Goal: Task Accomplishment & Management: Complete application form

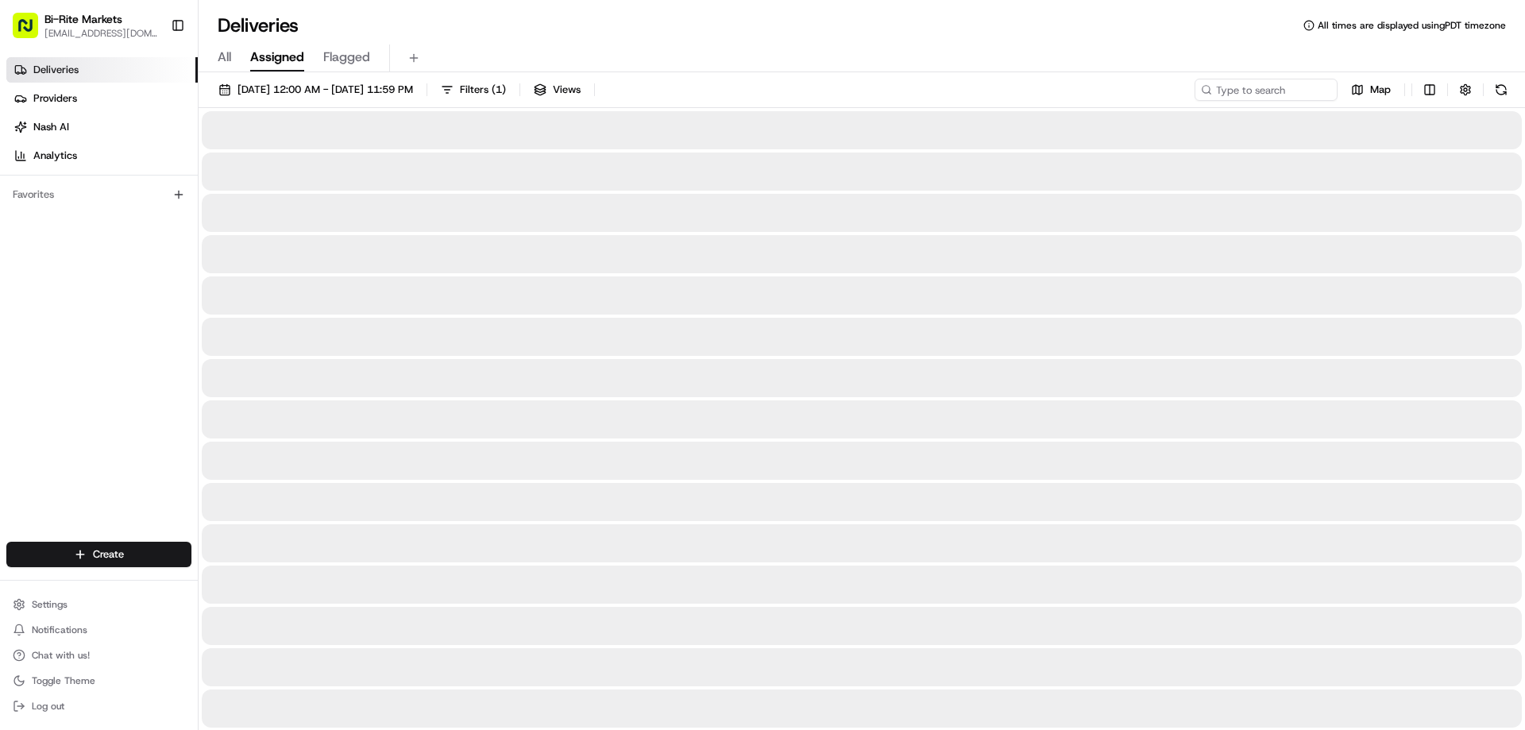
click at [286, 53] on span "Assigned" at bounding box center [277, 57] width 54 height 19
click at [222, 53] on span "All" at bounding box center [225, 57] width 14 height 19
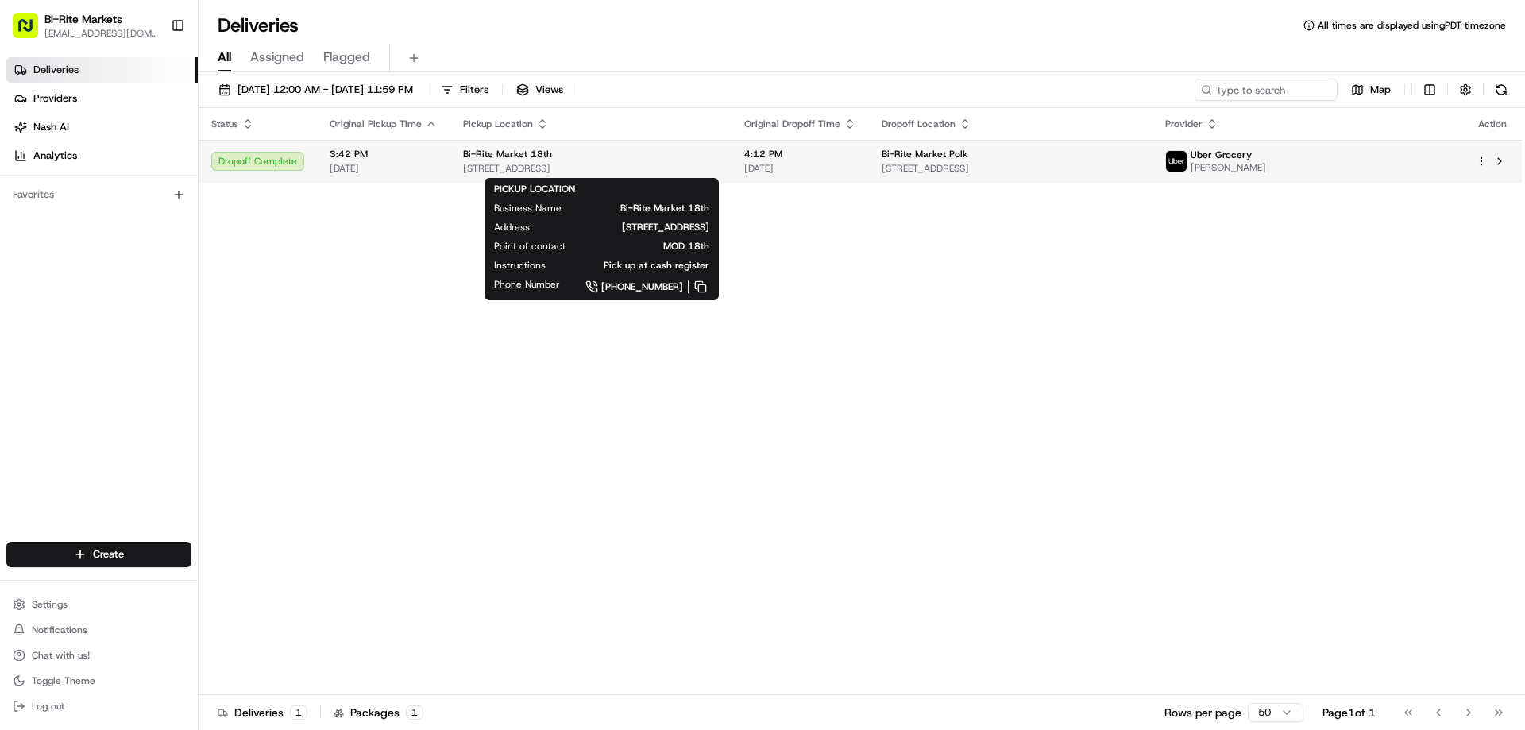
click at [531, 157] on span "Bi-Rite Market 18th" at bounding box center [507, 154] width 89 height 13
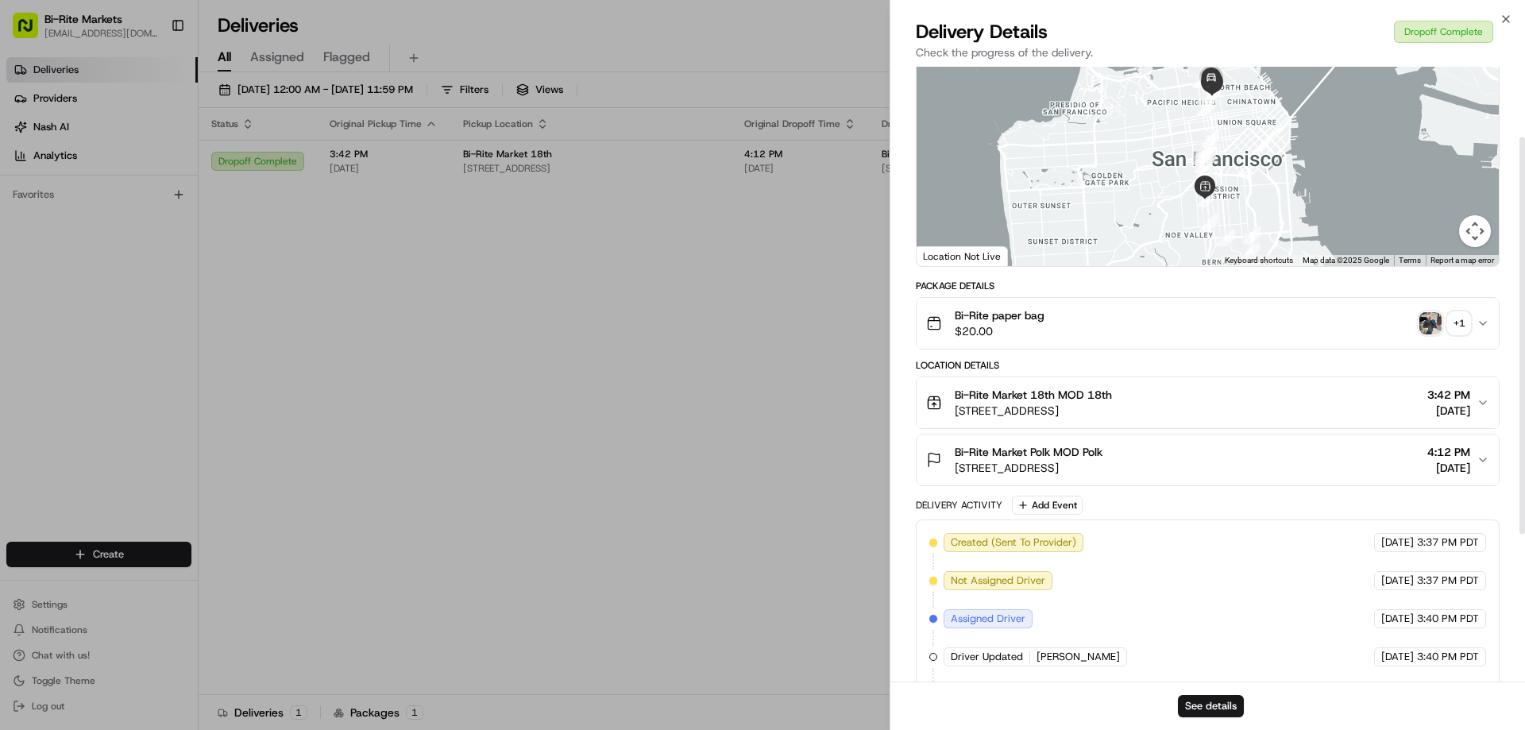
scroll to position [99, 0]
click at [1482, 325] on icon "button" at bounding box center [1483, 324] width 6 height 3
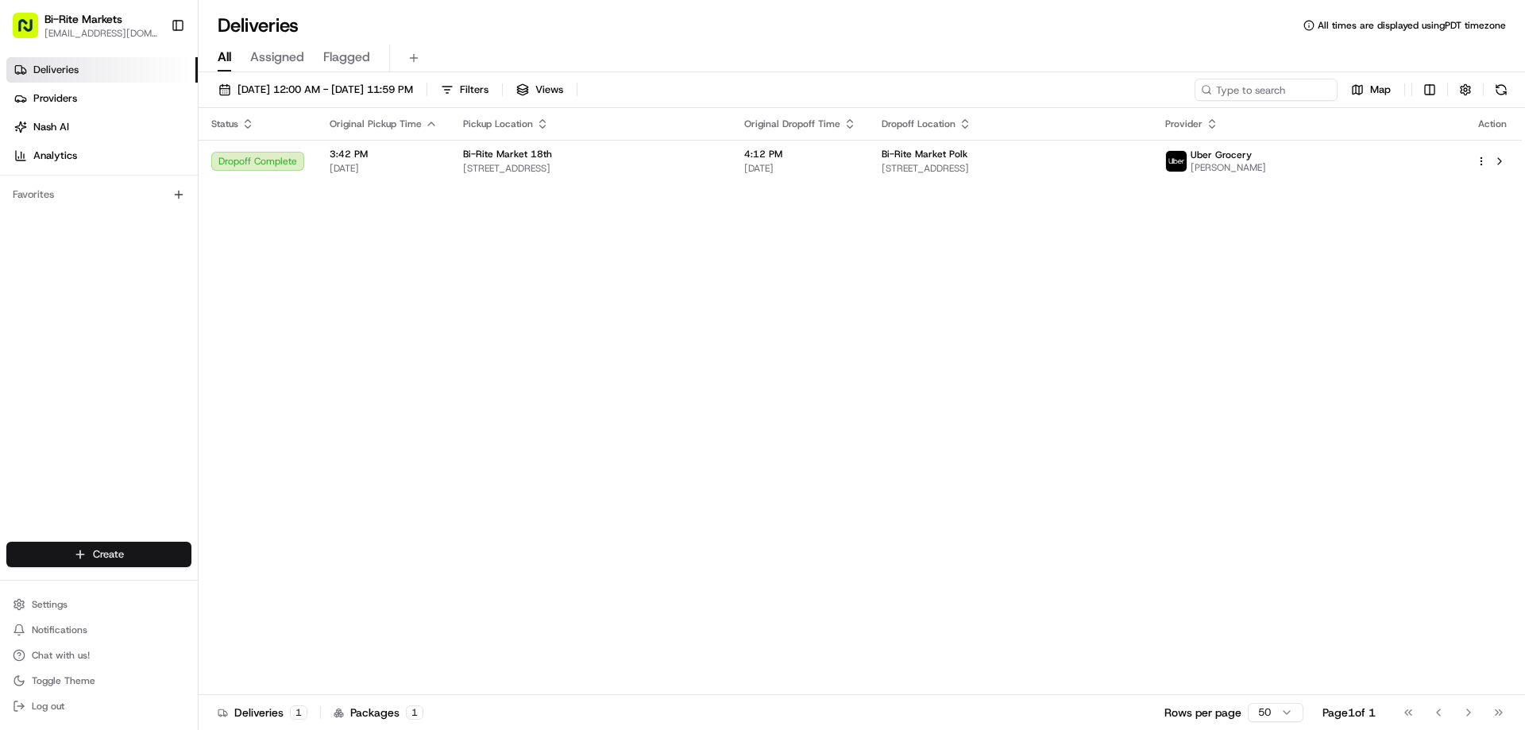
click at [118, 555] on html "Bi-Rite Markets [EMAIL_ADDRESS][DOMAIN_NAME] Toggle Sidebar Deliveries Provider…" at bounding box center [762, 365] width 1525 height 730
click at [246, 582] on link "Delivery" at bounding box center [287, 584] width 177 height 29
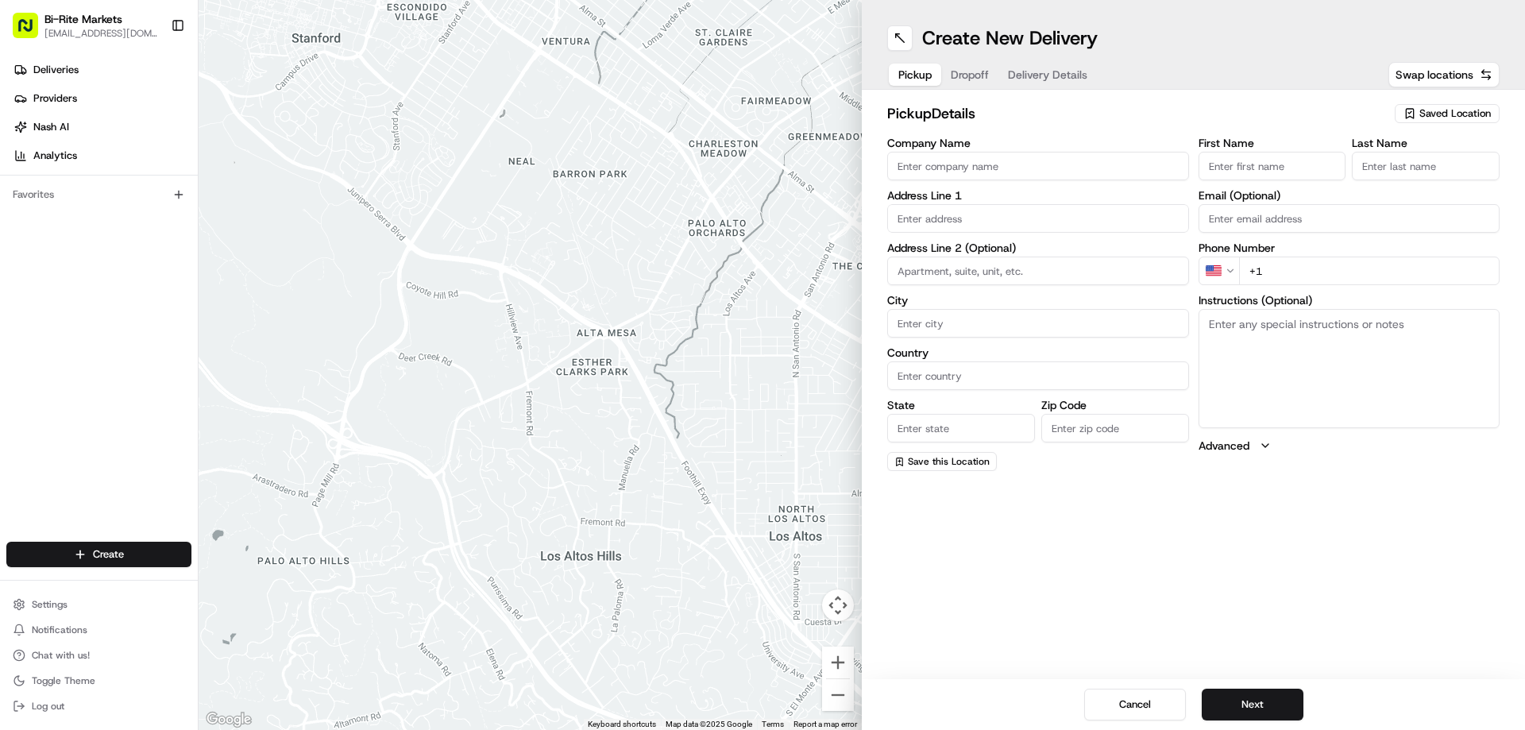
click at [972, 165] on input "Company Name" at bounding box center [1038, 166] width 302 height 29
type input "Bi Rite Market"
type input "[STREET_ADDRESS]"
type input "[GEOGRAPHIC_DATA]"
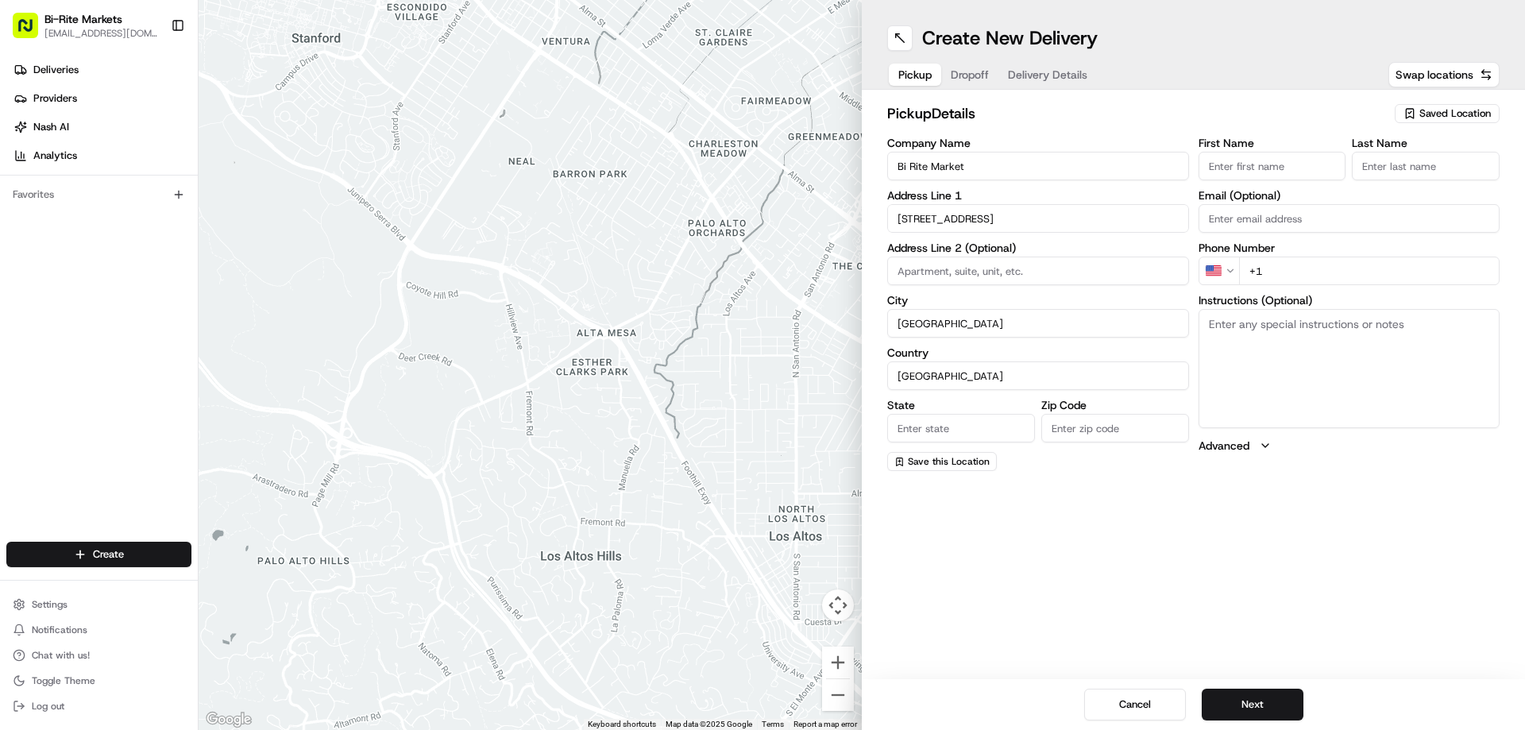
type input "CA"
type input "94110"
type input "Manager"
type input "OnDuty"
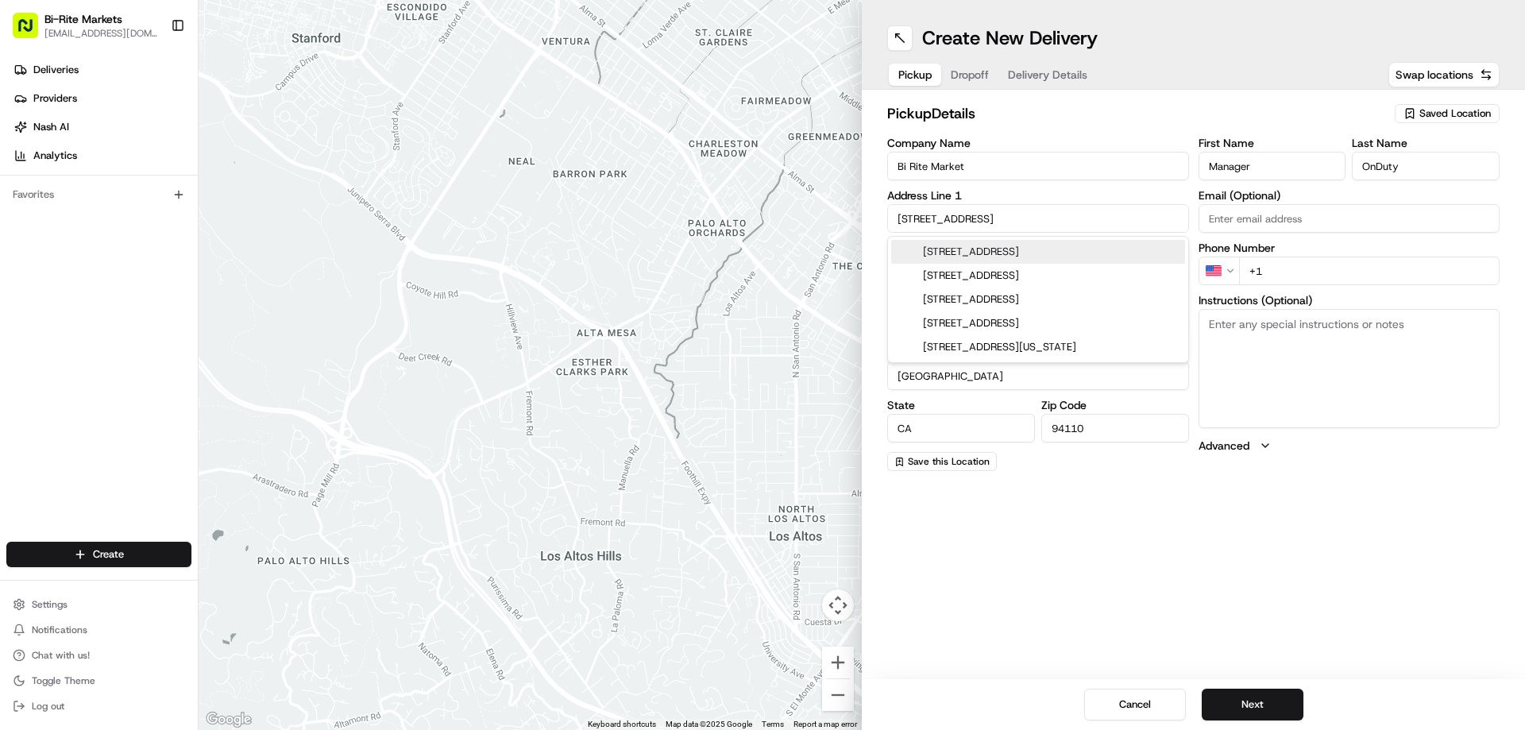
click at [1044, 249] on div "[STREET_ADDRESS]" at bounding box center [1038, 252] width 294 height 24
type input "[STREET_ADDRESS]"
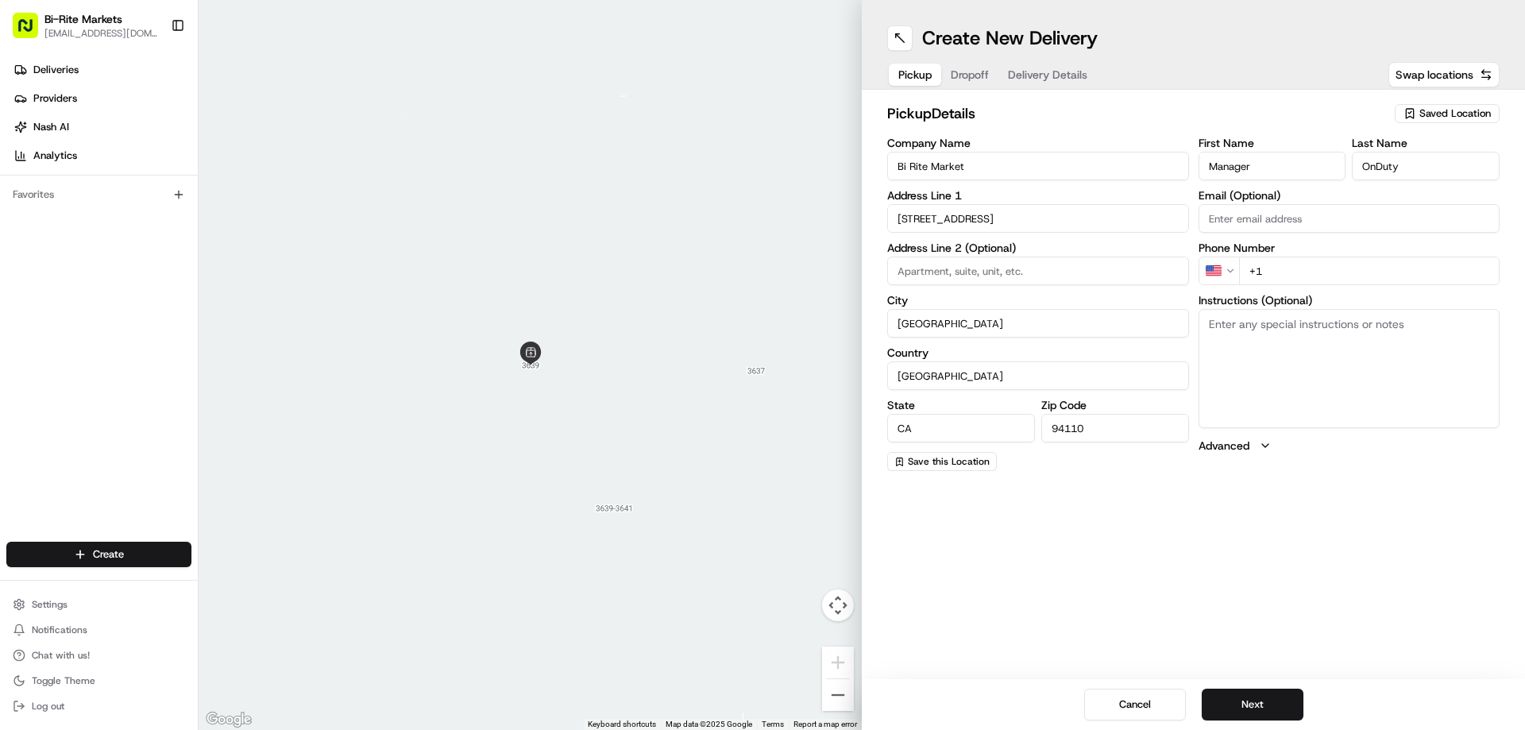
click at [1289, 270] on input "+1" at bounding box center [1369, 271] width 261 height 29
type input "[PHONE_NUMBER]"
click at [984, 74] on span "Dropoff" at bounding box center [987, 75] width 38 height 16
click at [980, 165] on input "Company Name" at bounding box center [1038, 166] width 302 height 29
click at [1250, 172] on input "First Name" at bounding box center [1273, 166] width 148 height 29
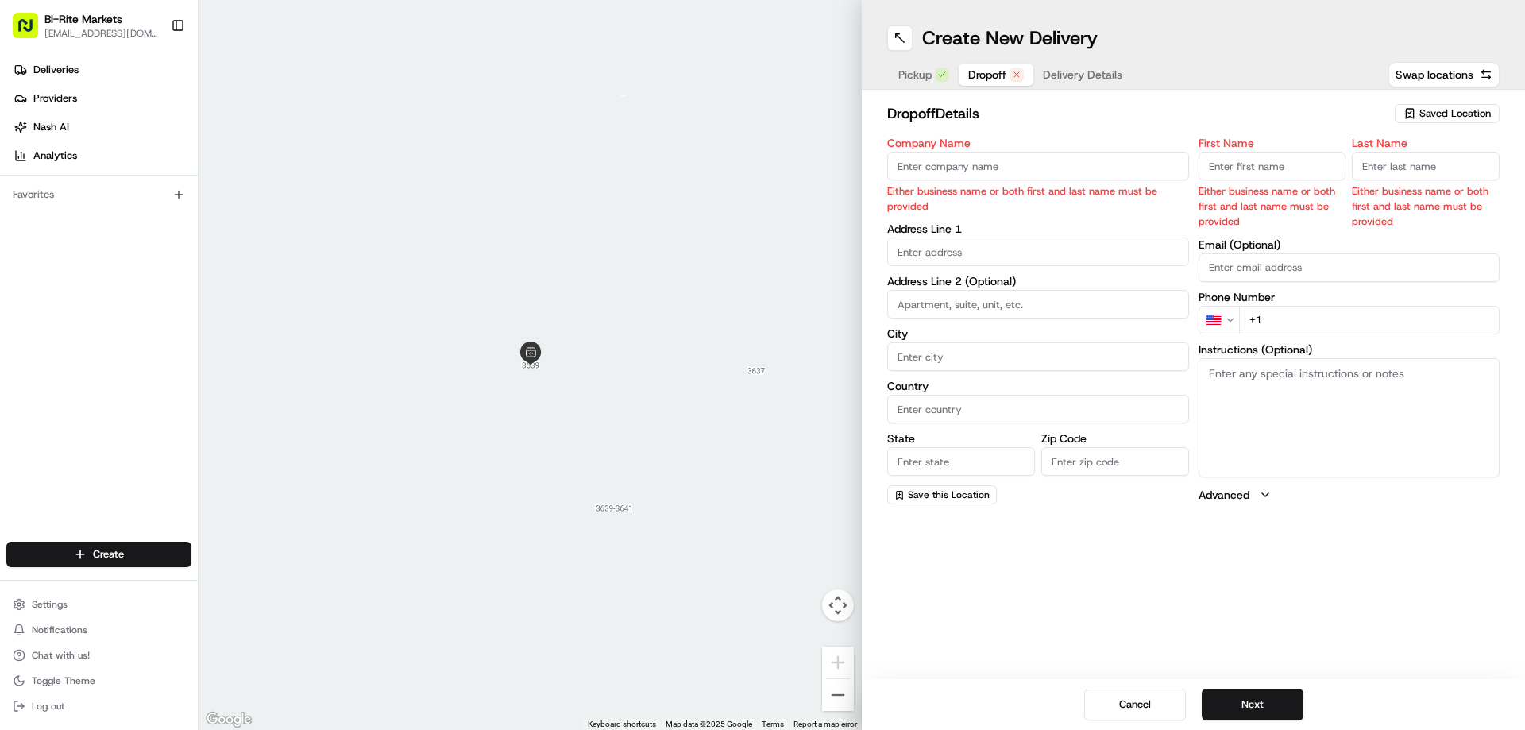
click at [1240, 164] on input "First Name" at bounding box center [1273, 166] width 148 height 29
type input "[PERSON_NAME]"
click at [1387, 162] on input "Last Name" at bounding box center [1426, 166] width 148 height 29
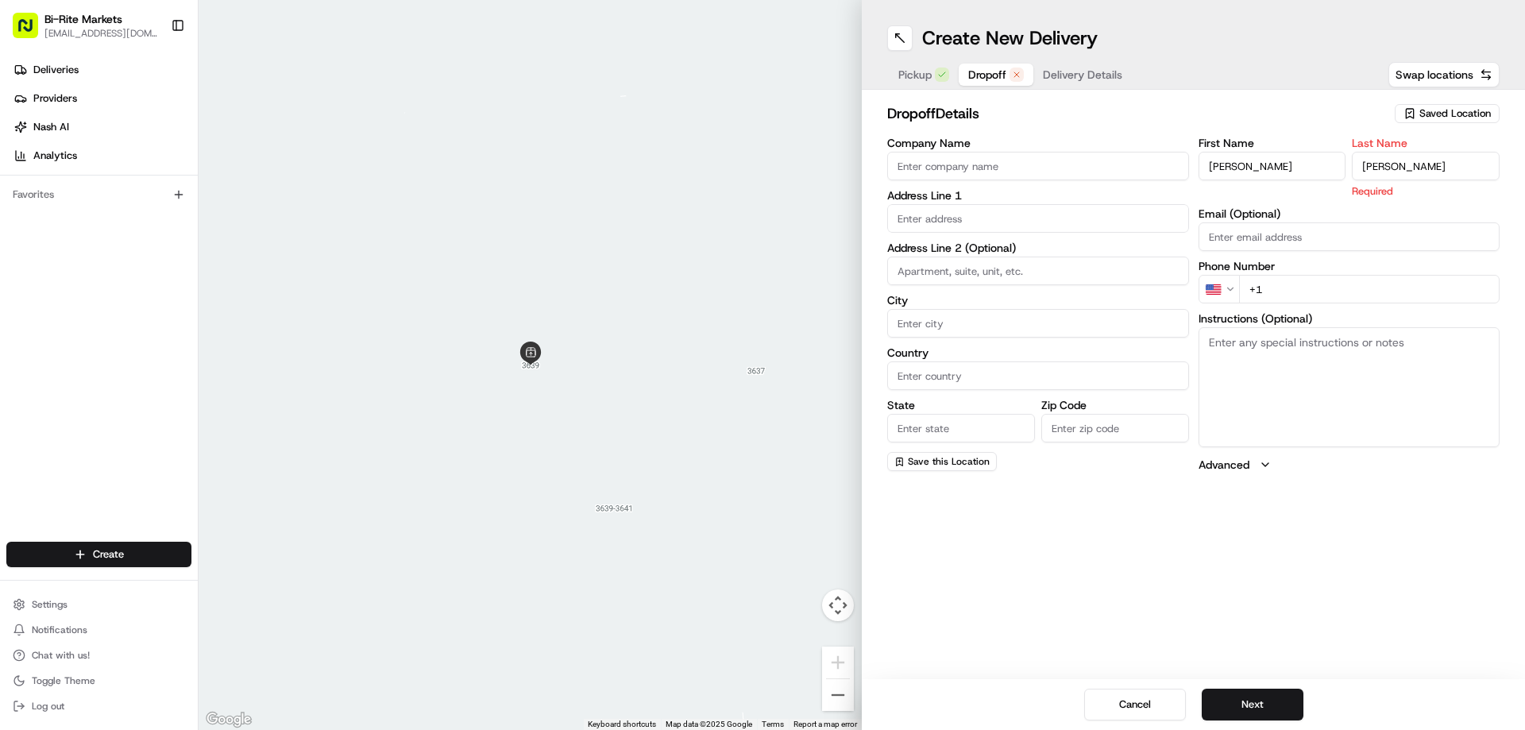
type input "[PERSON_NAME]"
click at [1045, 218] on input "text" at bounding box center [1038, 218] width 302 height 29
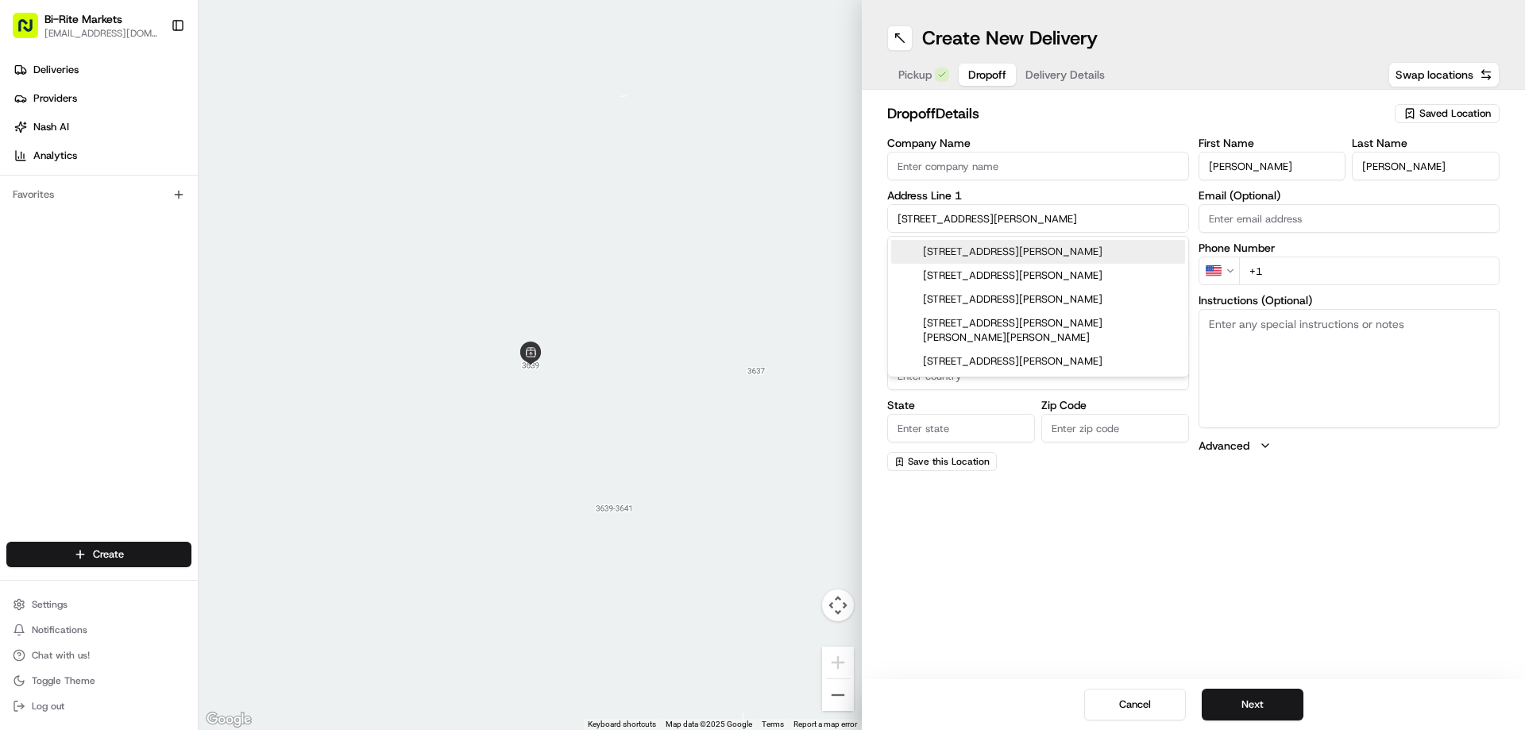
click at [1061, 253] on div "[STREET_ADDRESS][PERSON_NAME]" at bounding box center [1038, 252] width 294 height 24
type input "[STREET_ADDRESS][PERSON_NAME]"
type input "[GEOGRAPHIC_DATA]"
type input "CA"
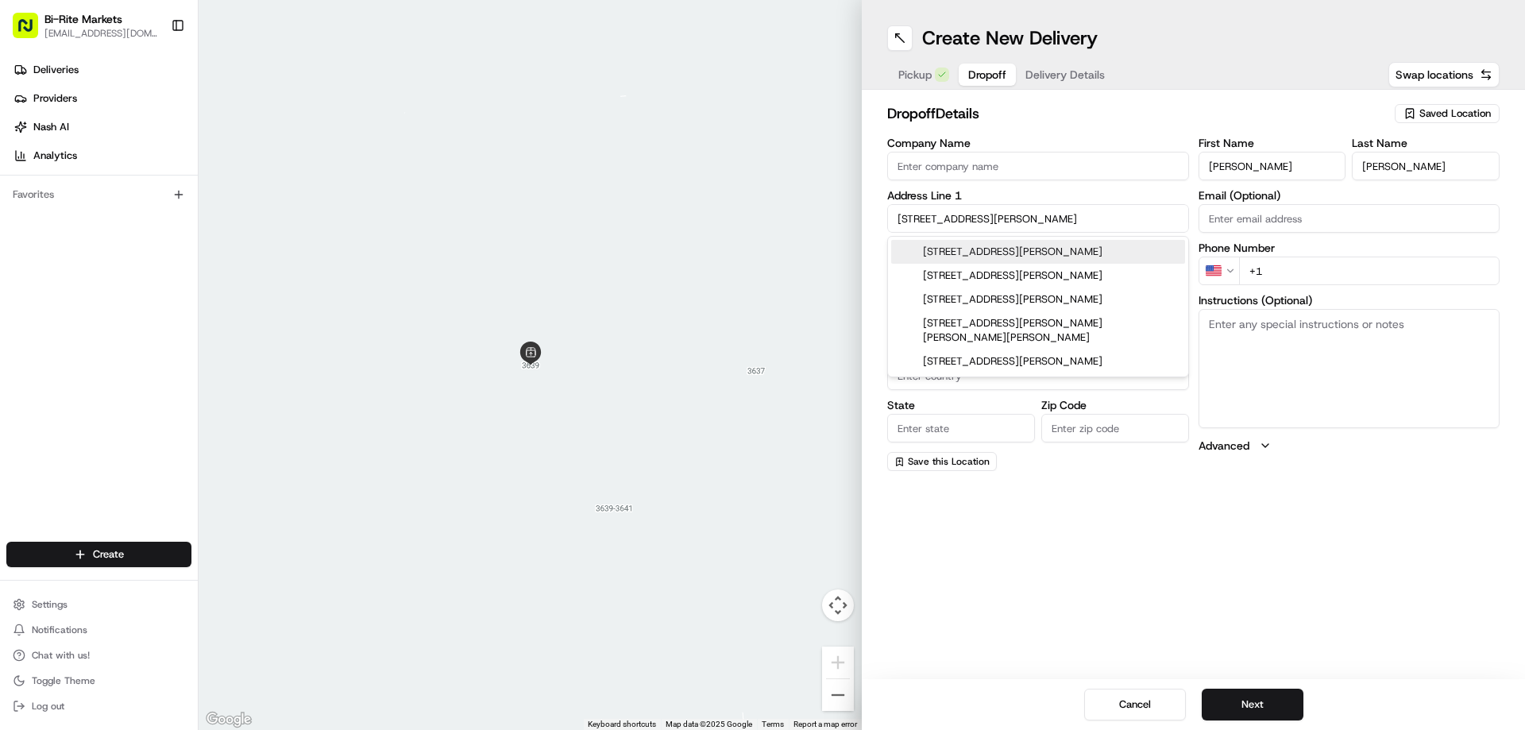
type input "94103"
type input "[STREET_ADDRESS][PERSON_NAME]"
